Goal: Information Seeking & Learning: Learn about a topic

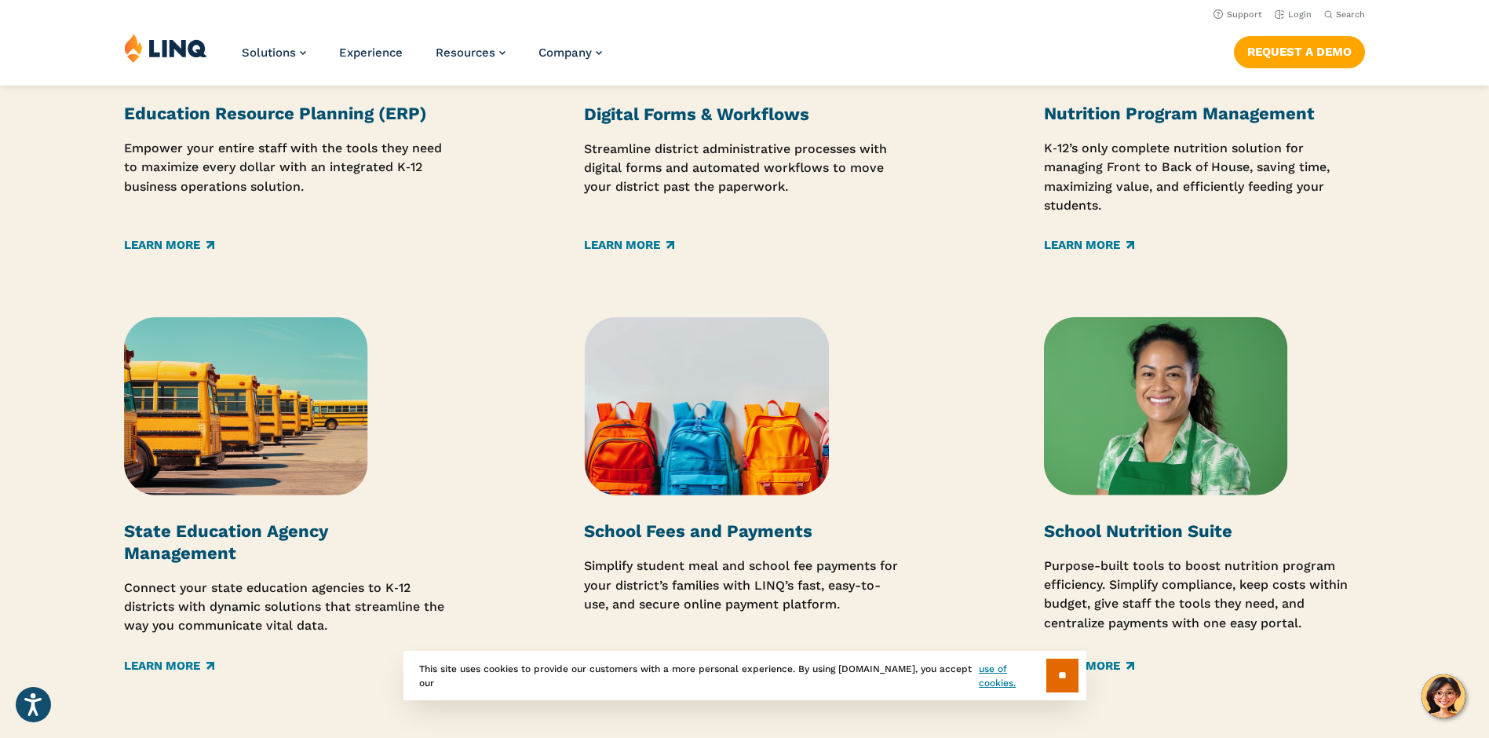
scroll to position [1962, 0]
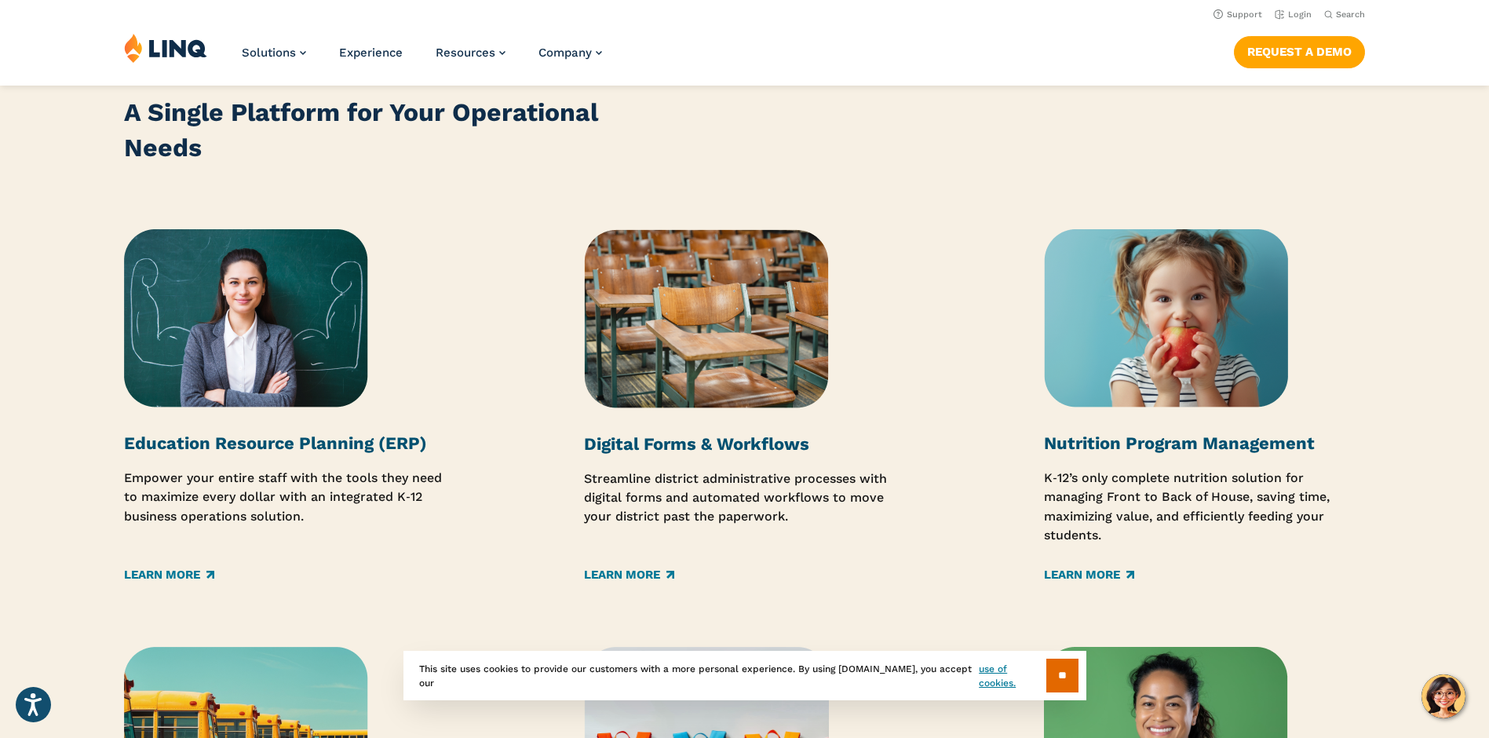
click at [1130, 365] on img at bounding box center [1166, 318] width 244 height 178
click at [1166, 339] on img at bounding box center [1166, 318] width 244 height 178
click at [1100, 573] on link "Learn More" at bounding box center [1089, 574] width 90 height 17
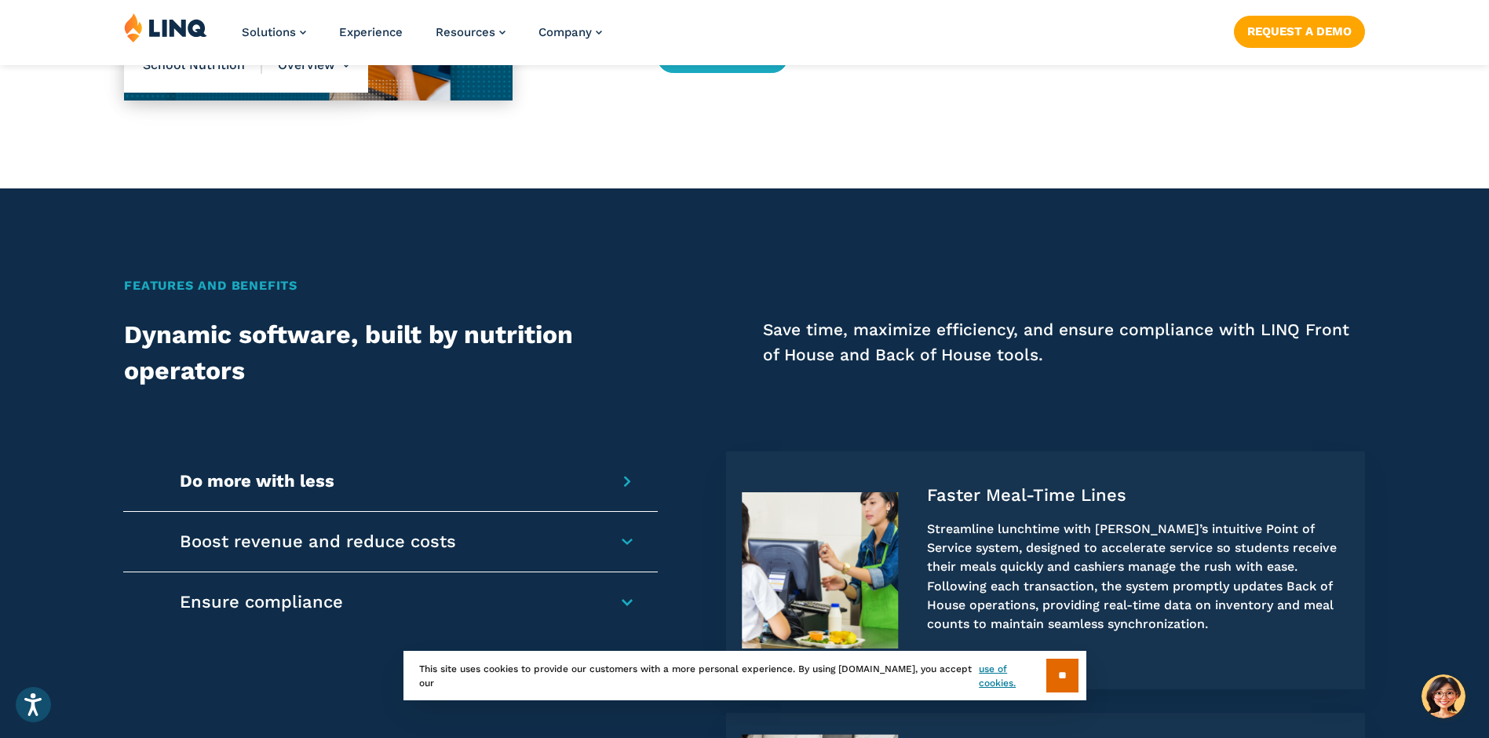
scroll to position [1177, 0]
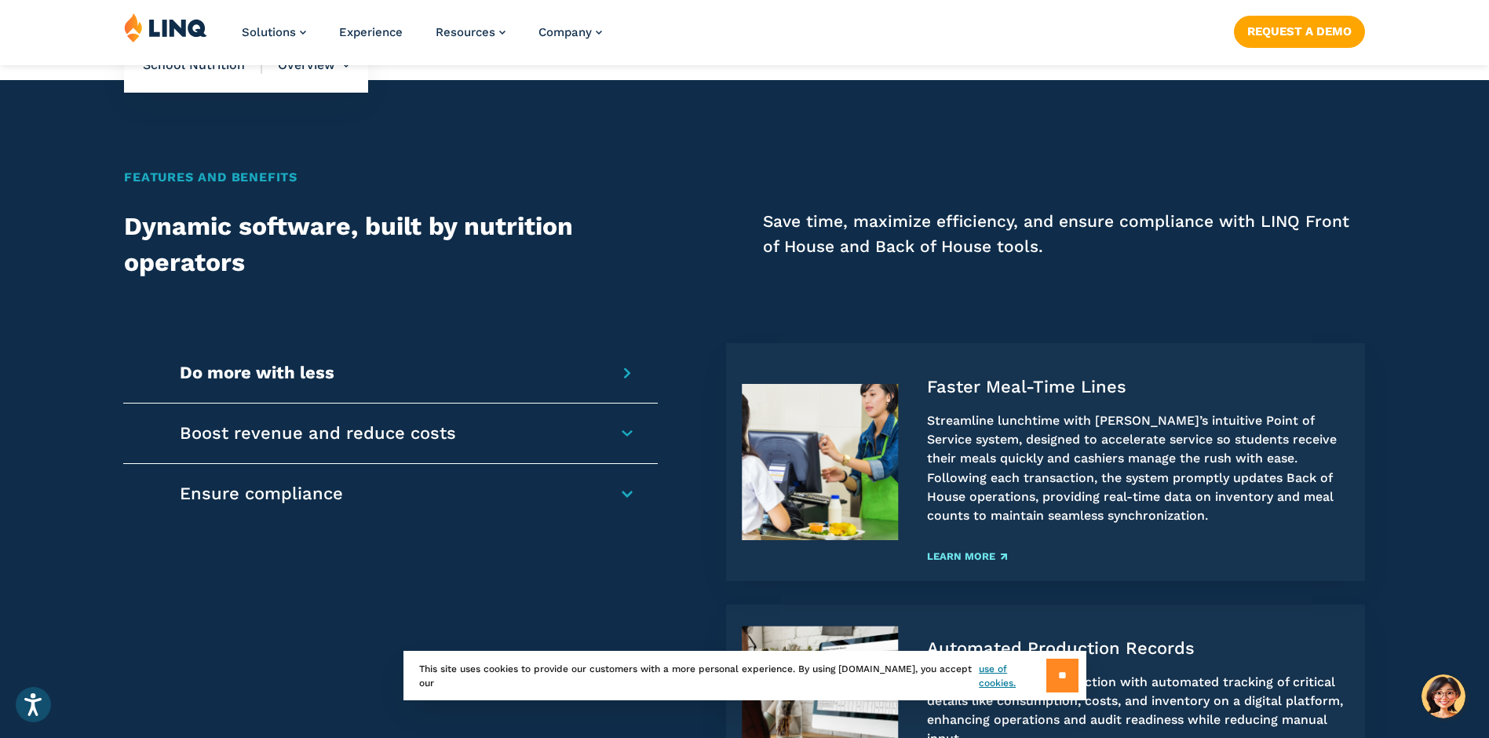
click at [1057, 678] on input "**" at bounding box center [1062, 676] width 32 height 34
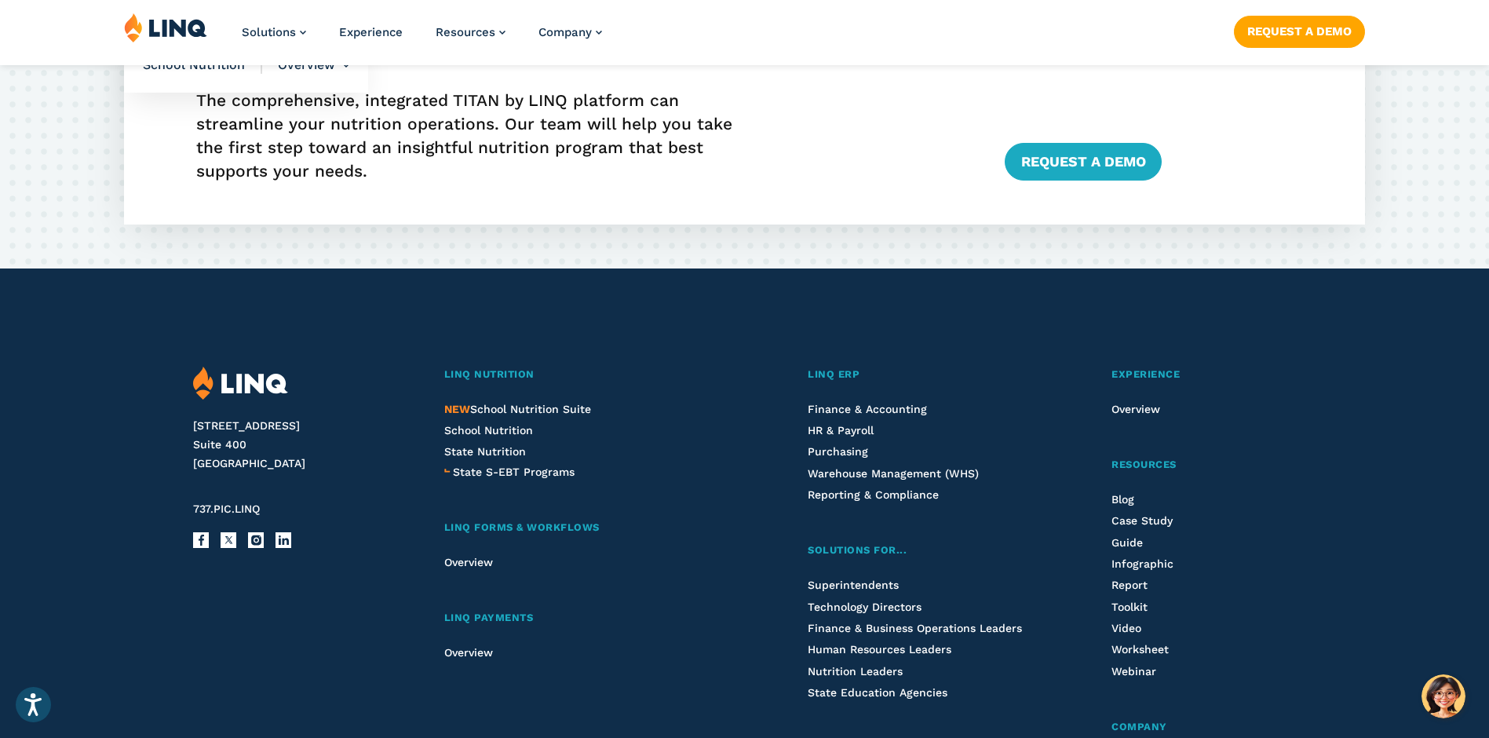
scroll to position [4082, 0]
